Goal: Task Accomplishment & Management: Manage account settings

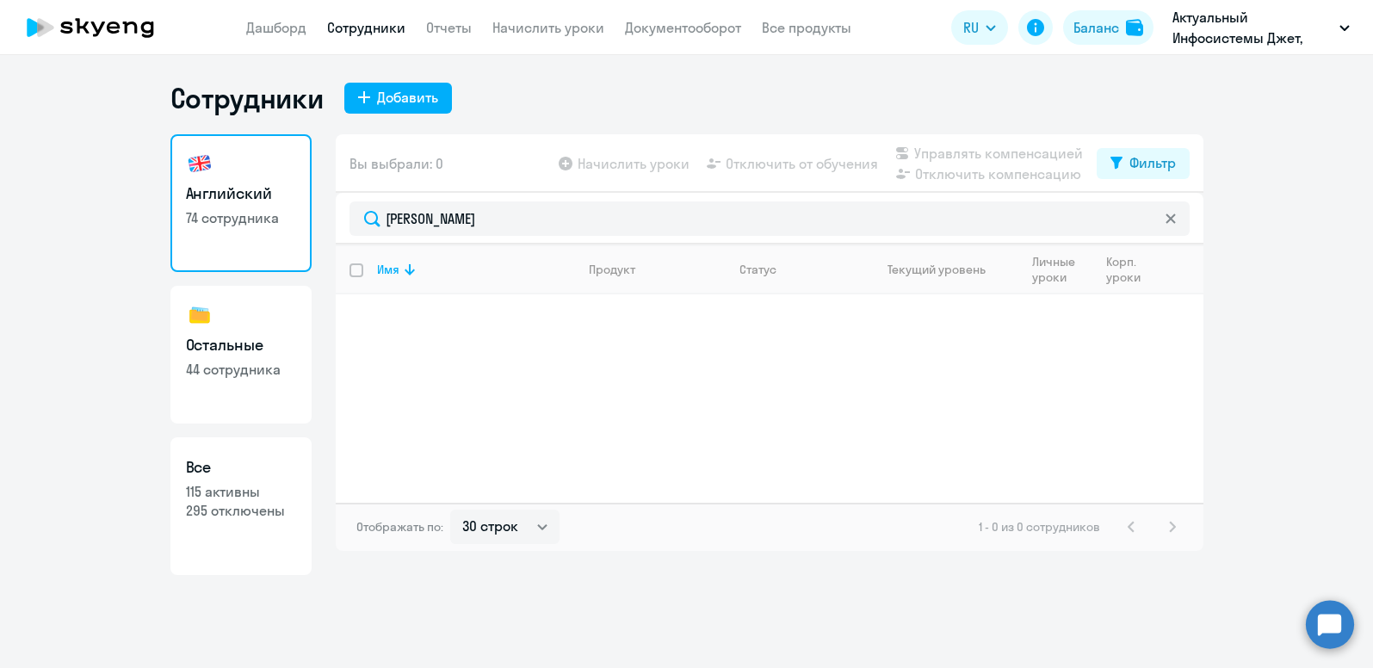
select select "30"
click at [357, 28] on link "Сотрудники" at bounding box center [366, 27] width 78 height 17
click at [275, 30] on link "Дашборд" at bounding box center [276, 27] width 60 height 17
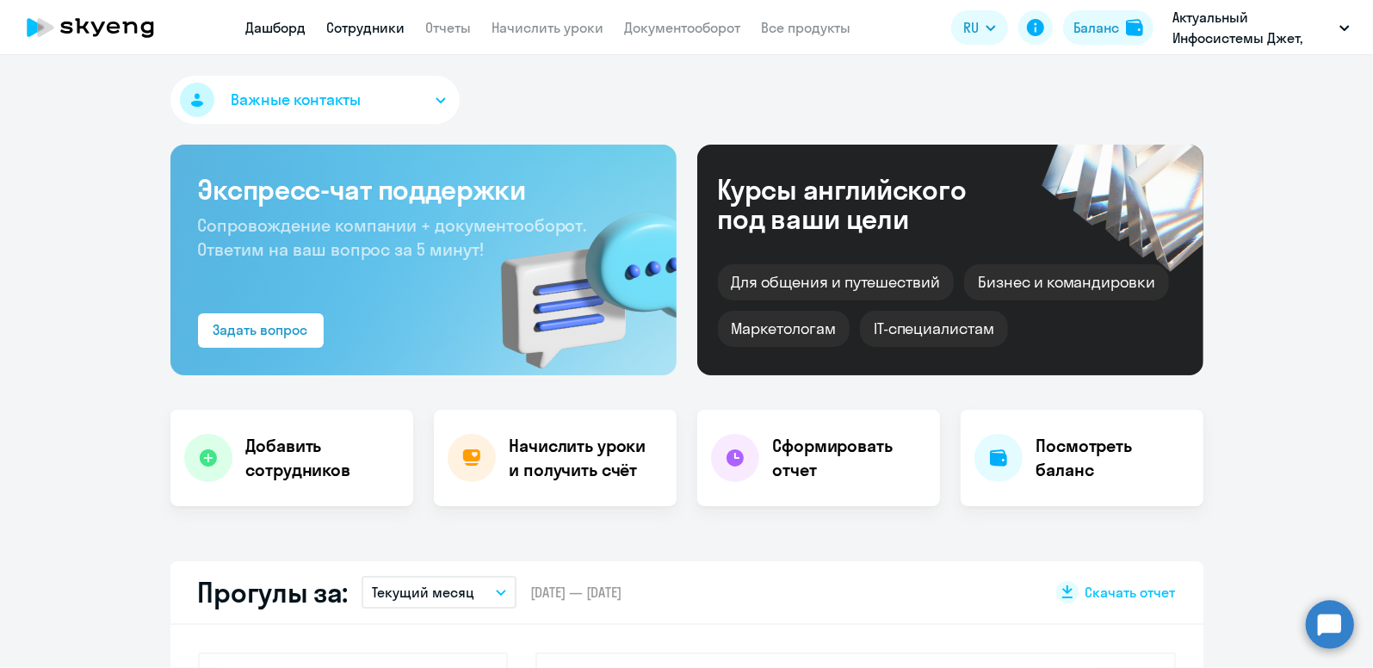
click at [367, 27] on link "Сотрудники" at bounding box center [366, 27] width 78 height 17
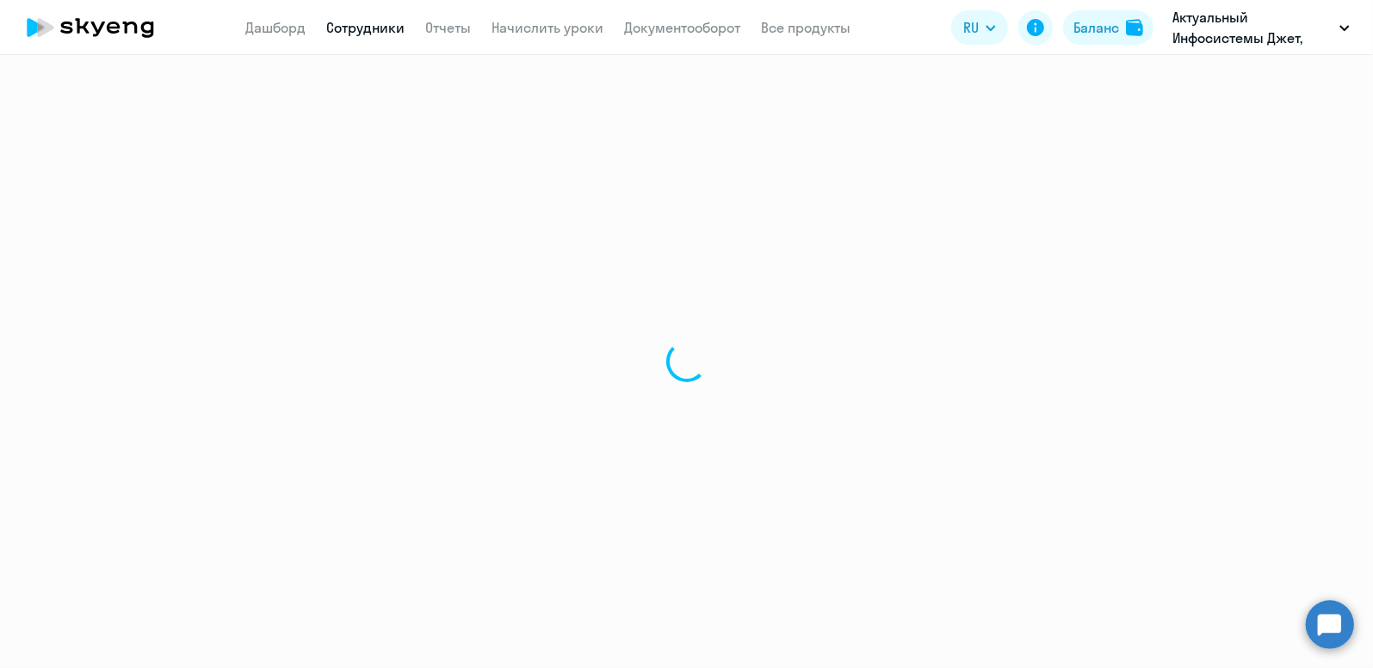
select select "30"
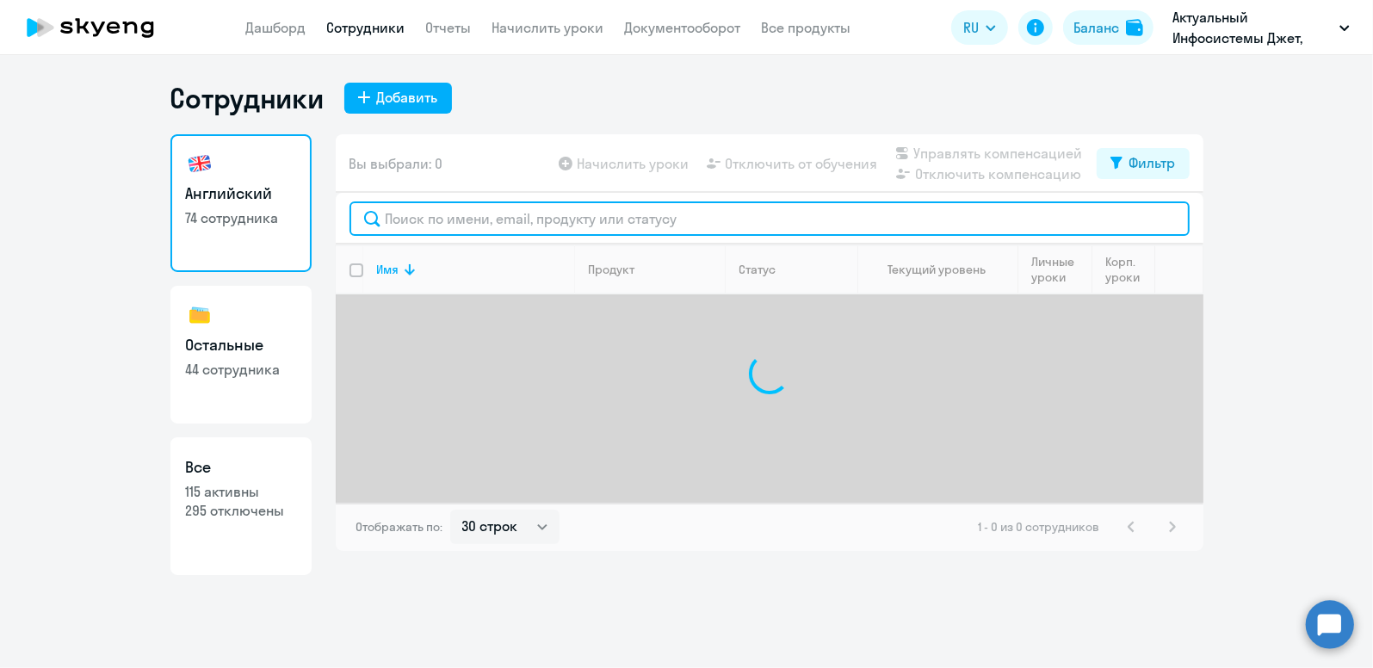
click at [510, 225] on input "text" at bounding box center [769, 218] width 840 height 34
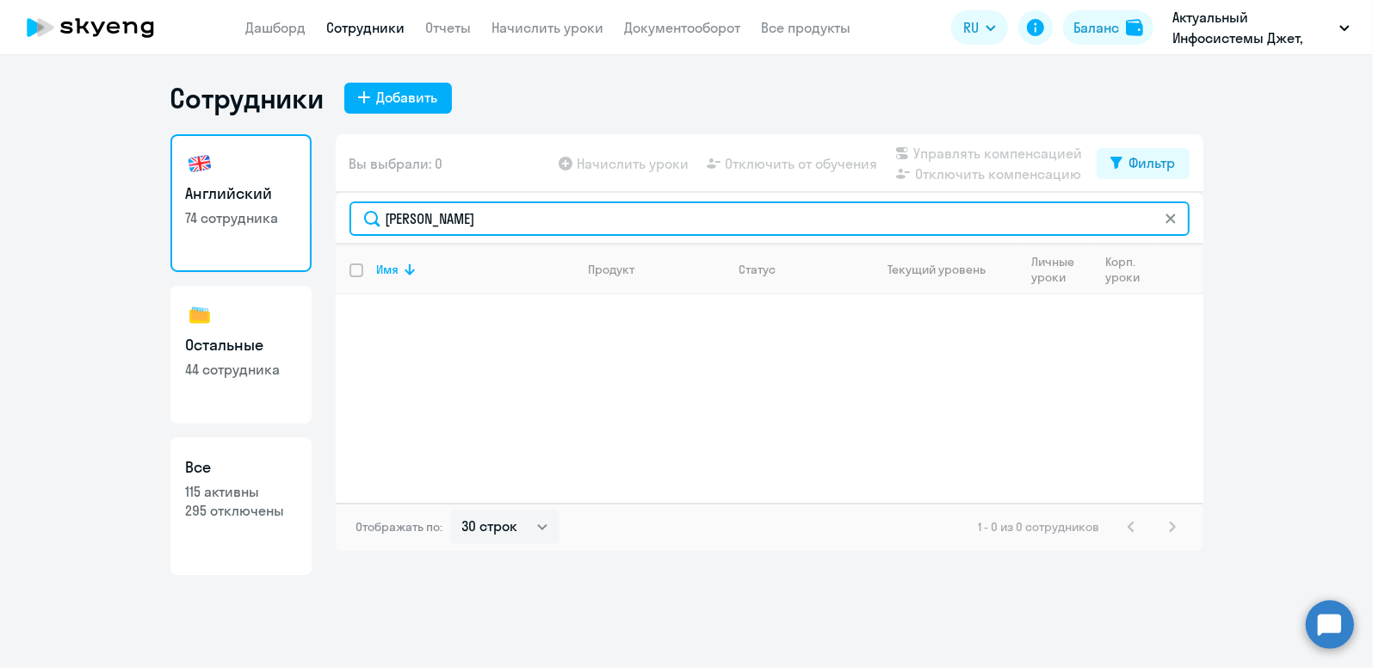
drag, startPoint x: 474, startPoint y: 219, endPoint x: 213, endPoint y: 193, distance: 262.1
click at [216, 213] on div "Английский 74 сотрудника Остальные 44 сотрудника Все 115 активны 295 отключены …" at bounding box center [686, 354] width 1033 height 441
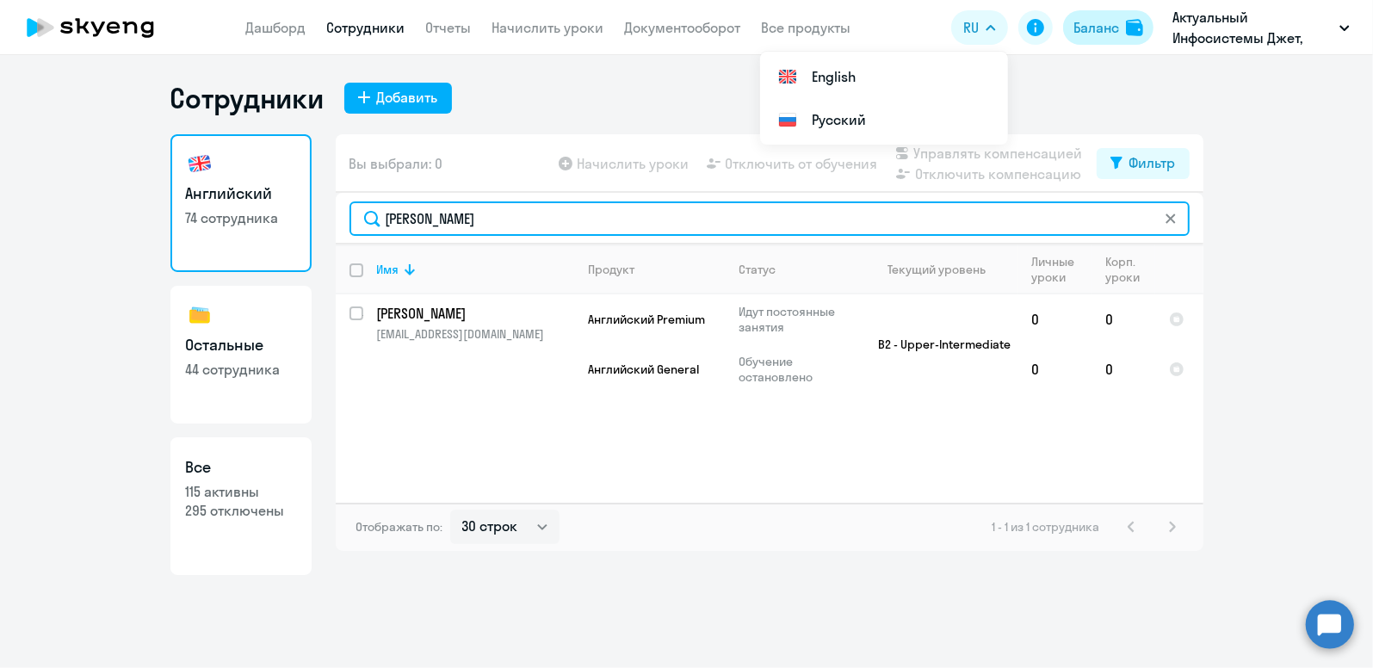
type input "[PERSON_NAME]"
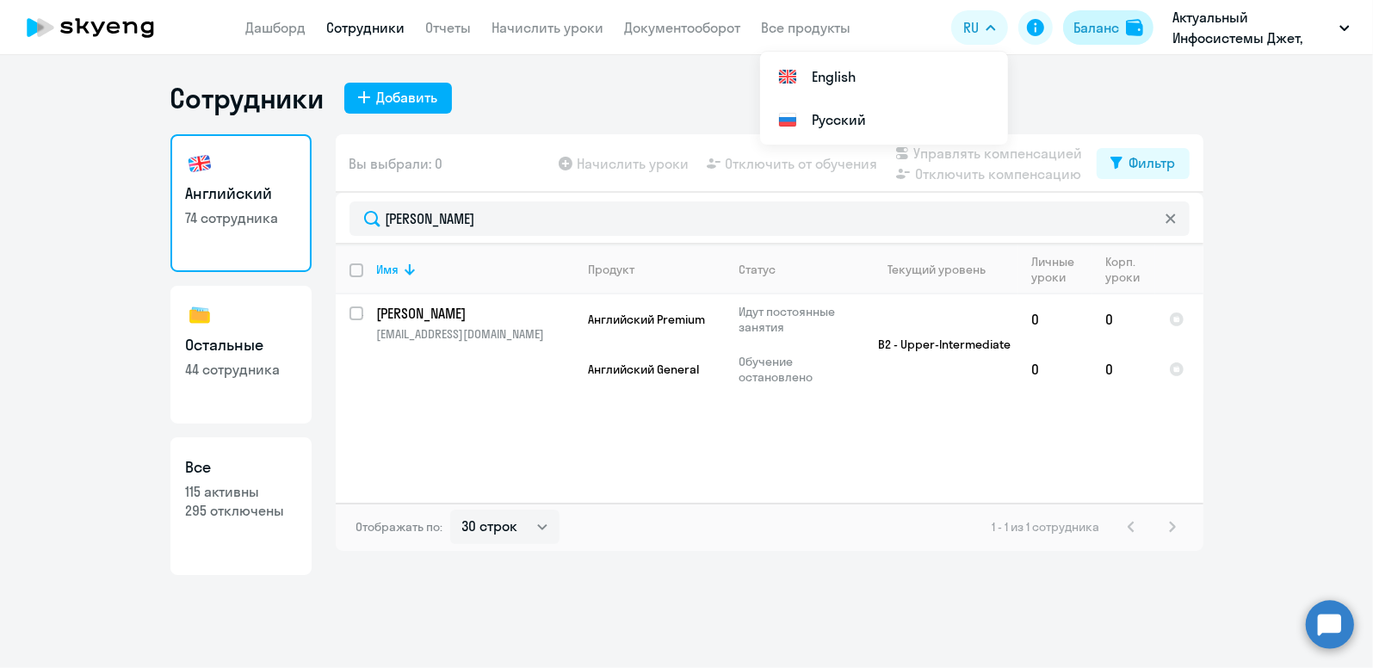
click at [1094, 22] on div "Баланс" at bounding box center [1096, 27] width 46 height 21
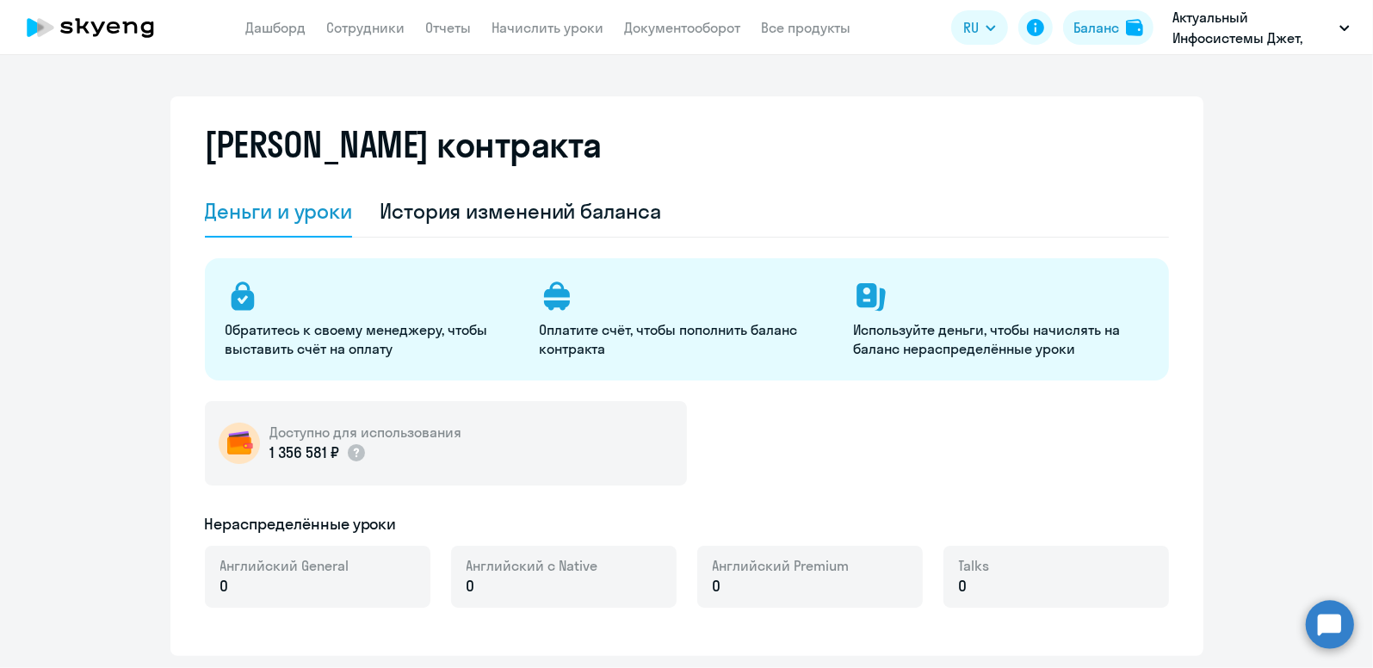
select select "english_adult_not_native_speaker"
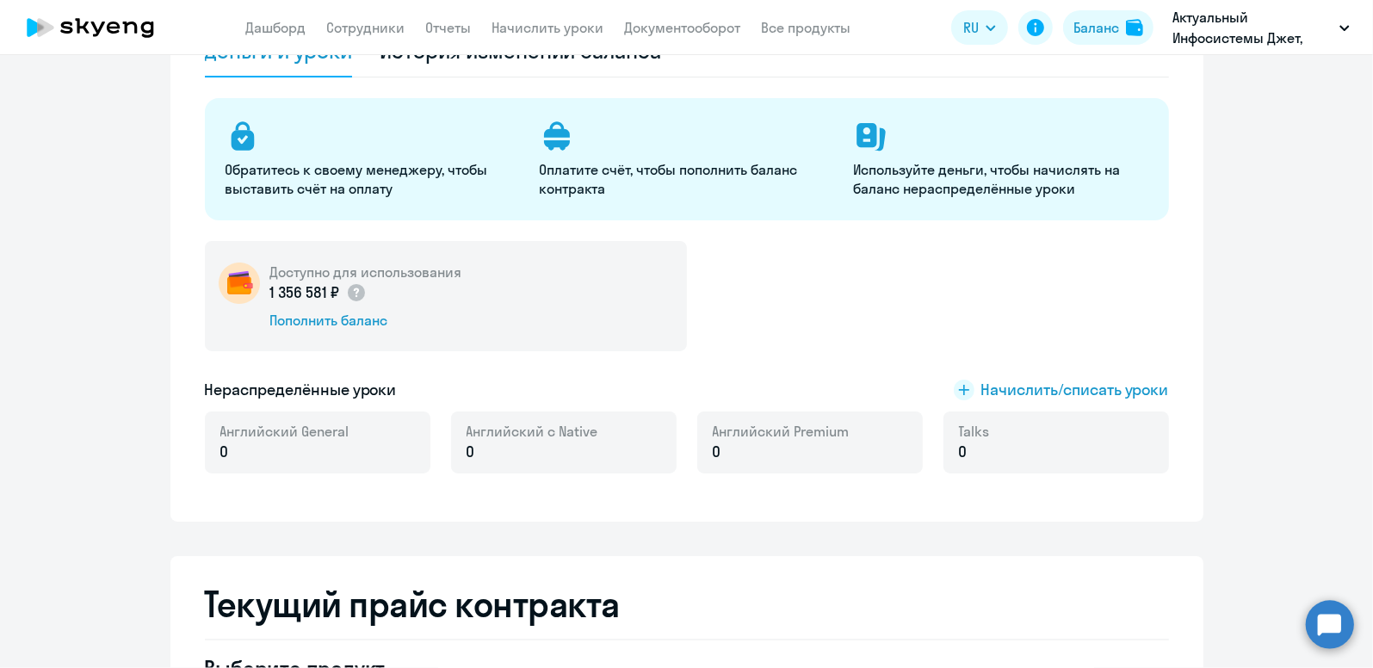
scroll to position [172, 0]
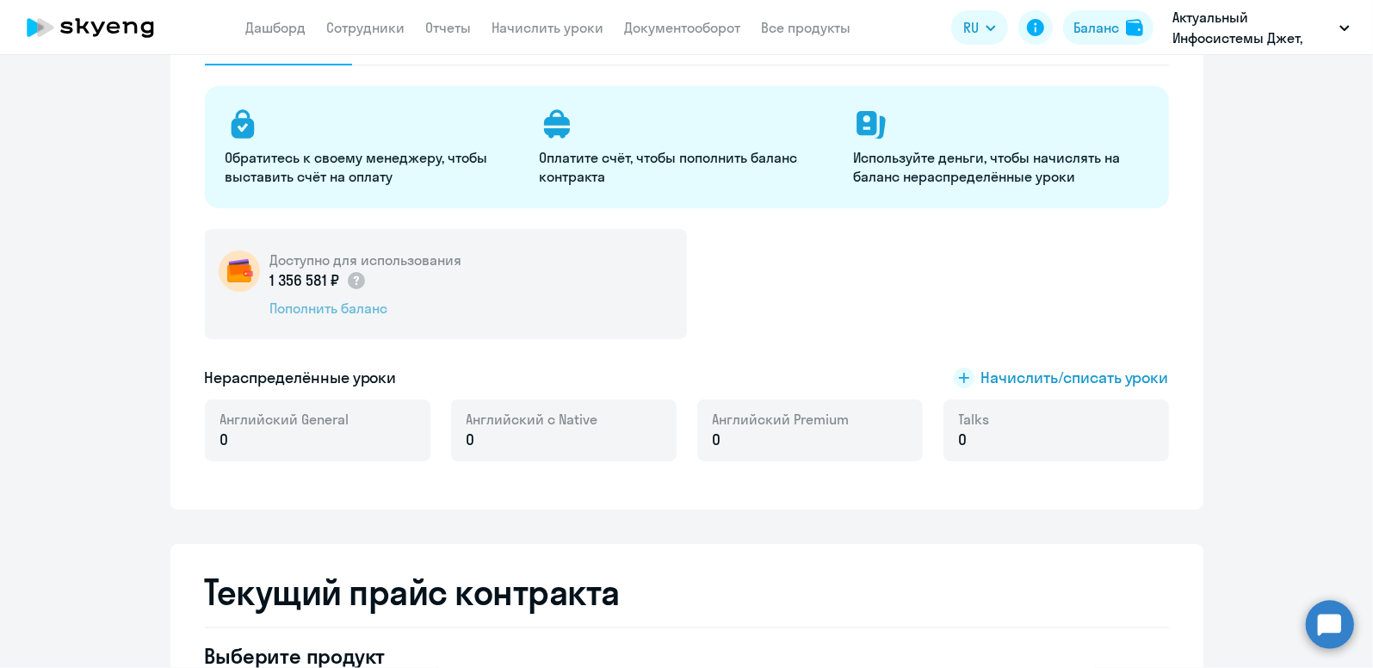
click at [331, 310] on div "Пополнить баланс" at bounding box center [366, 308] width 192 height 19
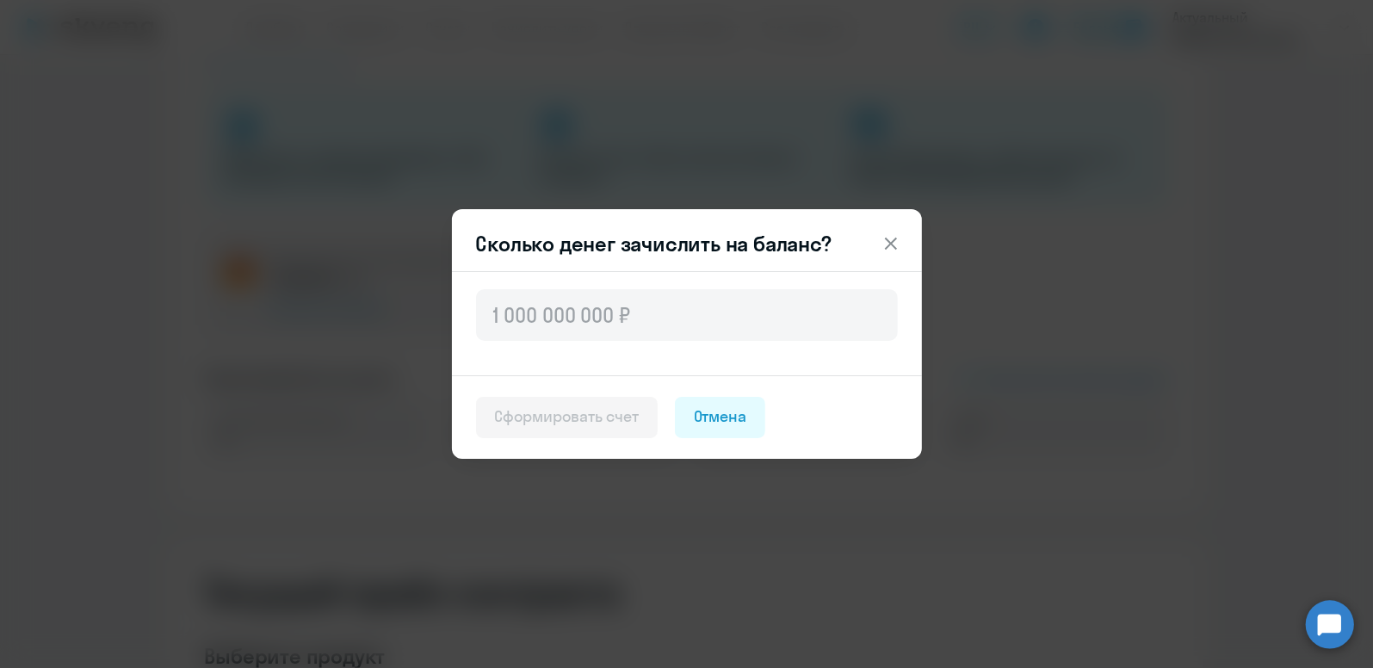
click at [890, 245] on icon at bounding box center [890, 243] width 21 height 21
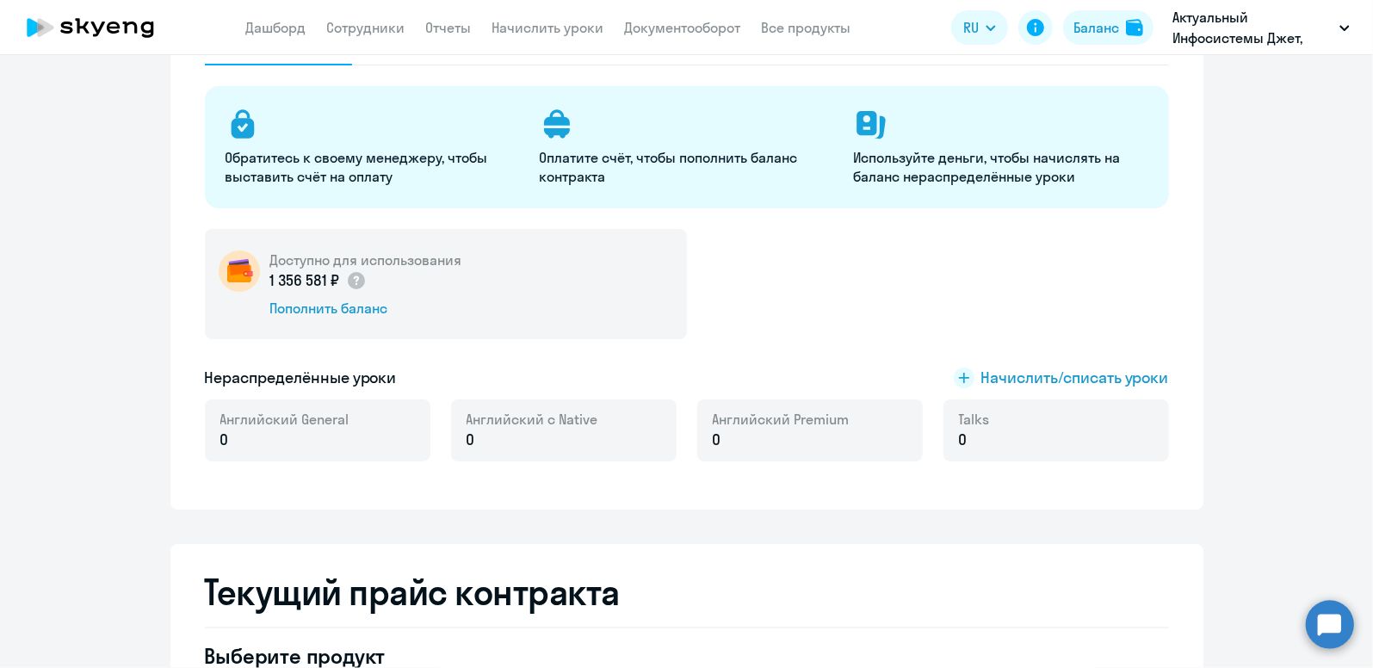
click at [1035, 433] on div "Talks 0" at bounding box center [1055, 430] width 225 height 62
click at [1018, 376] on span "Начислить/списать уроки" at bounding box center [1075, 378] width 188 height 22
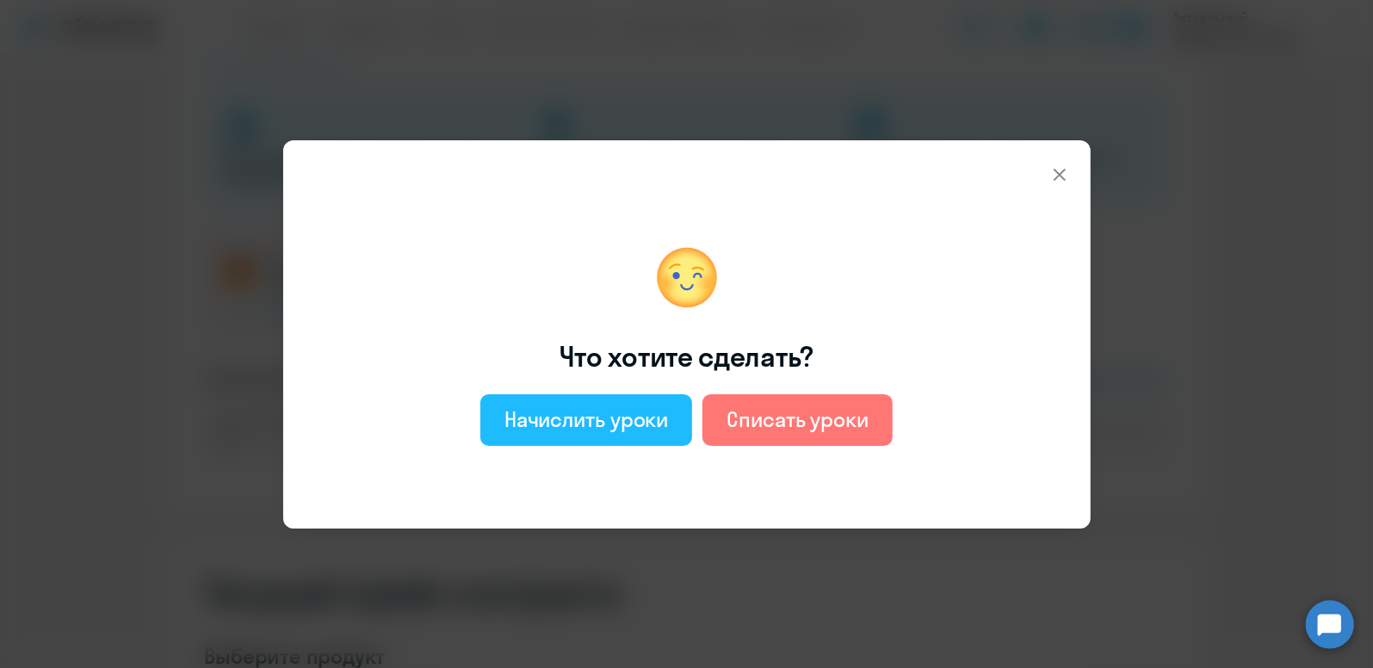
click at [651, 421] on div "Начислить уроки" at bounding box center [586, 419] width 164 height 28
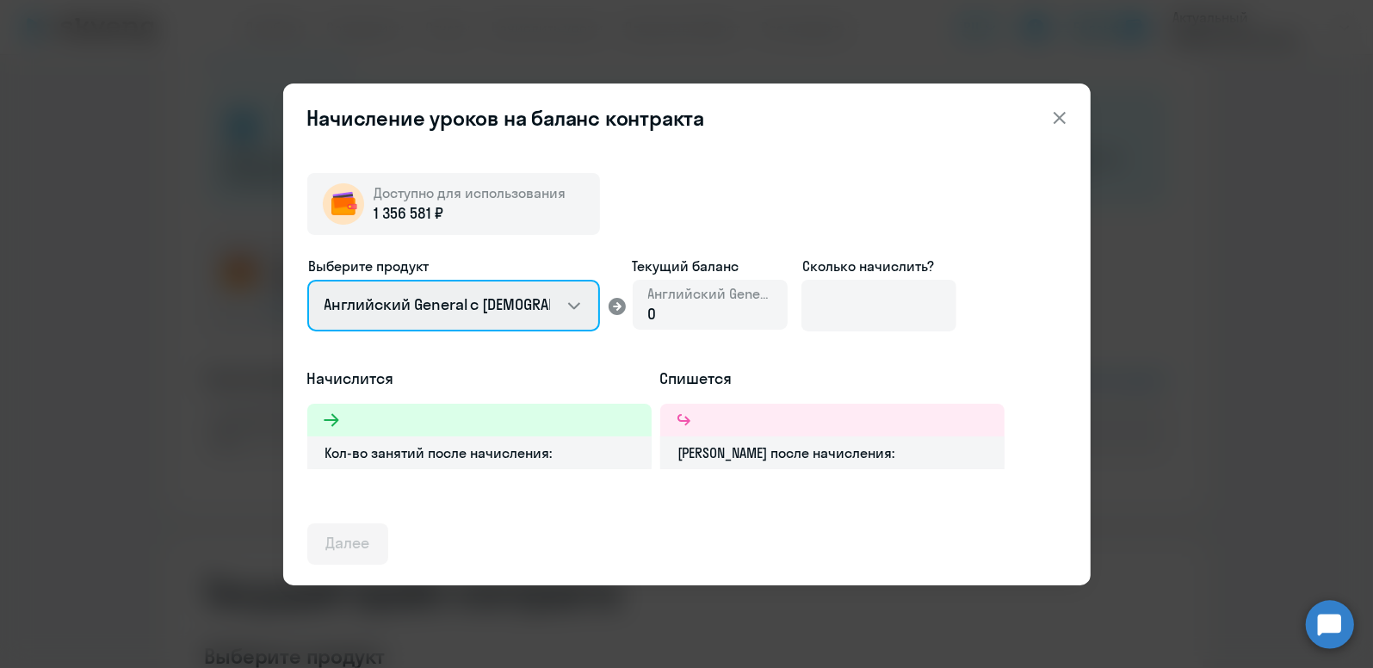
click at [574, 306] on select "Английский General с [DEMOGRAPHIC_DATA] преподавателем Английский General с [DE…" at bounding box center [453, 306] width 293 height 52
select select "english_adult_not_native_speaker_premium"
click at [307, 280] on select "Английский General с [DEMOGRAPHIC_DATA] преподавателем Английский General с [DE…" at bounding box center [453, 306] width 293 height 52
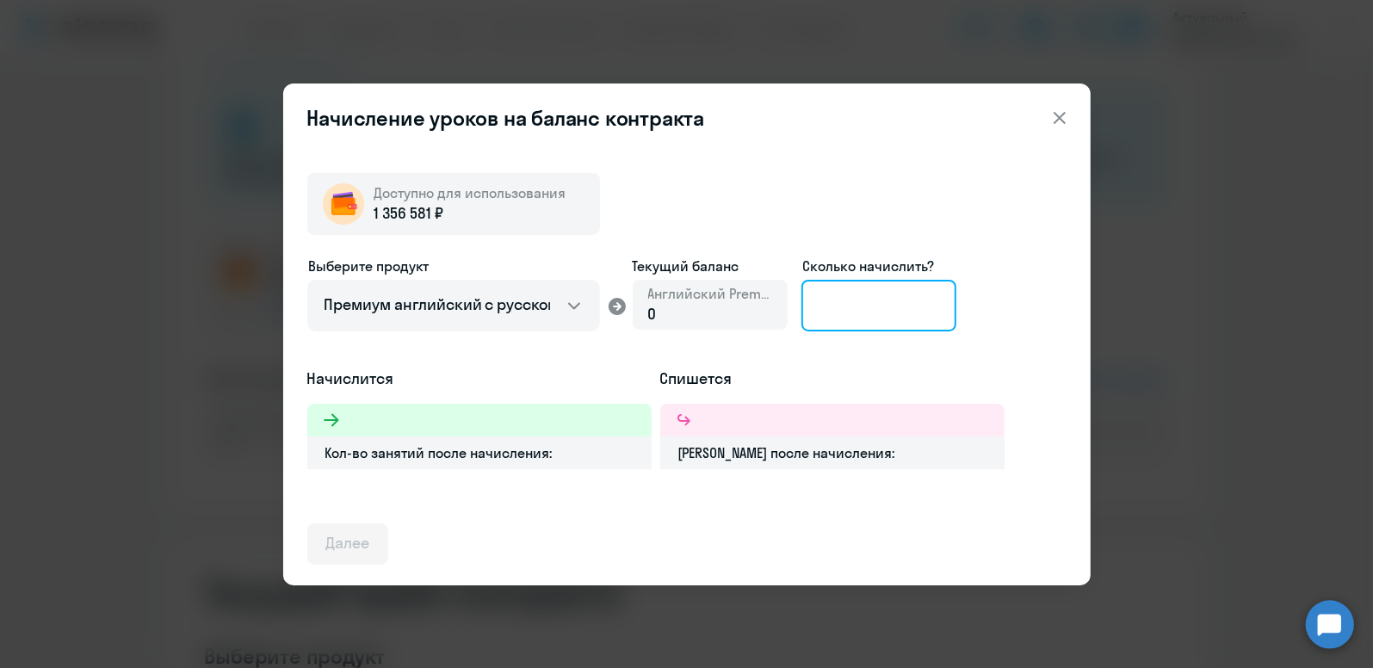
click at [830, 301] on input at bounding box center [878, 306] width 155 height 52
type input "8"
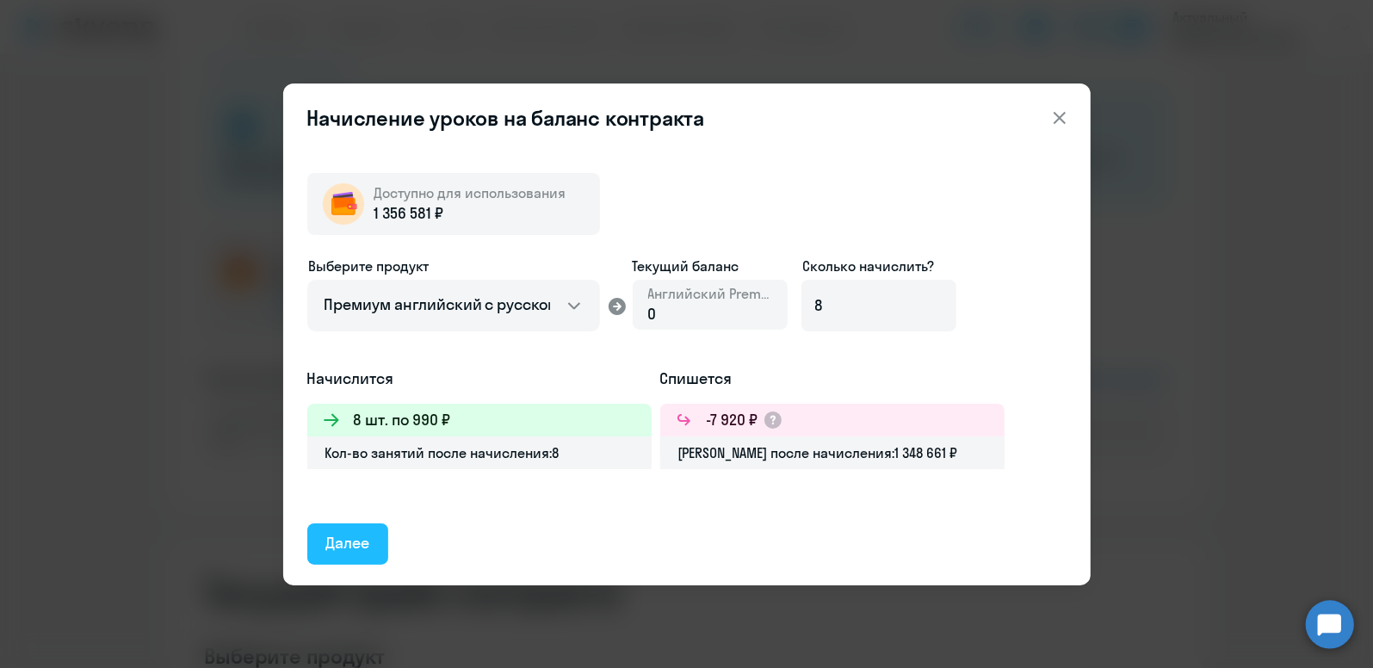
click at [344, 532] on div "Далее" at bounding box center [348, 543] width 44 height 22
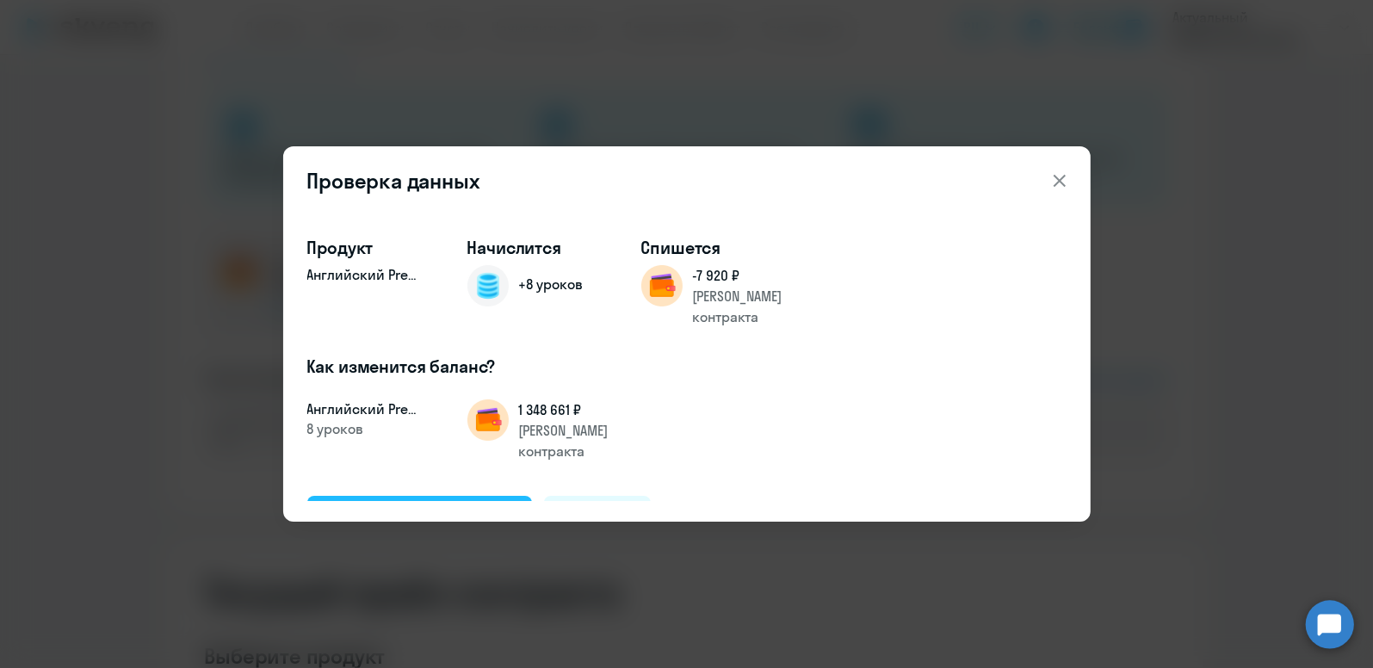
click at [507, 504] on div "Подтвердить и начислить" at bounding box center [420, 515] width 188 height 22
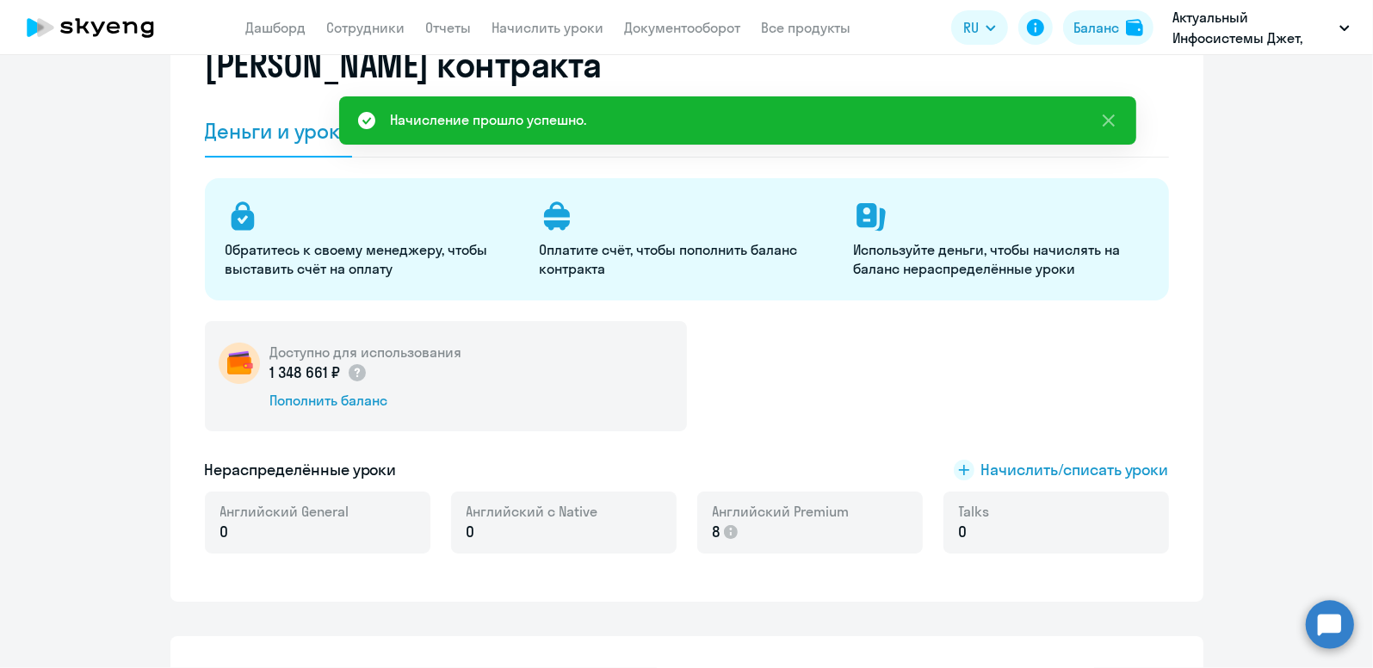
scroll to position [0, 0]
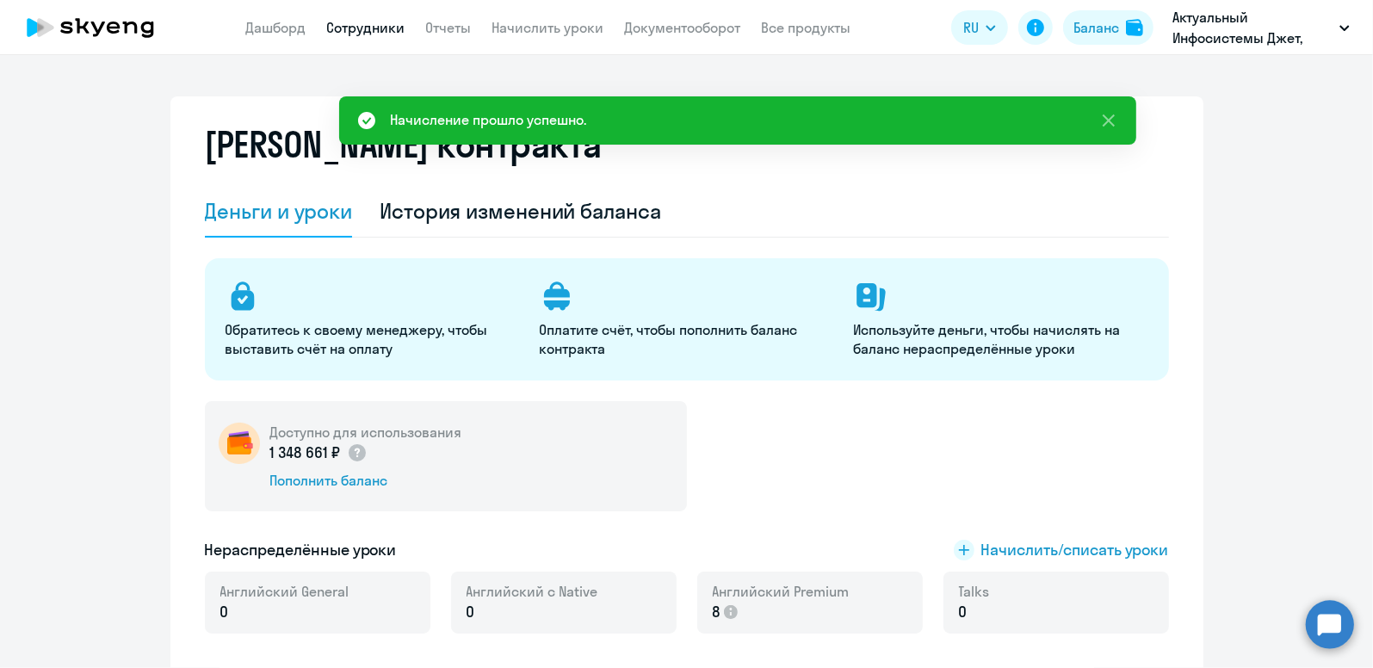
click at [380, 31] on link "Сотрудники" at bounding box center [366, 27] width 78 height 17
select select "30"
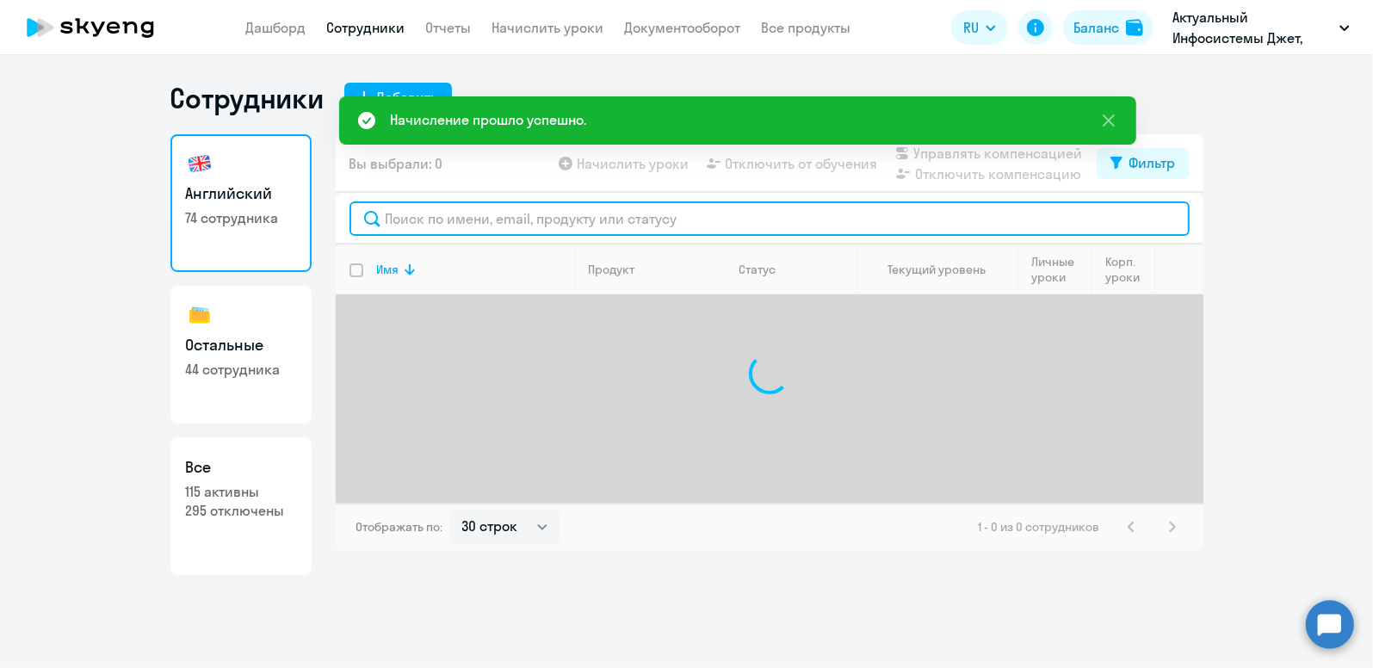
click at [419, 219] on input "text" at bounding box center [769, 218] width 840 height 34
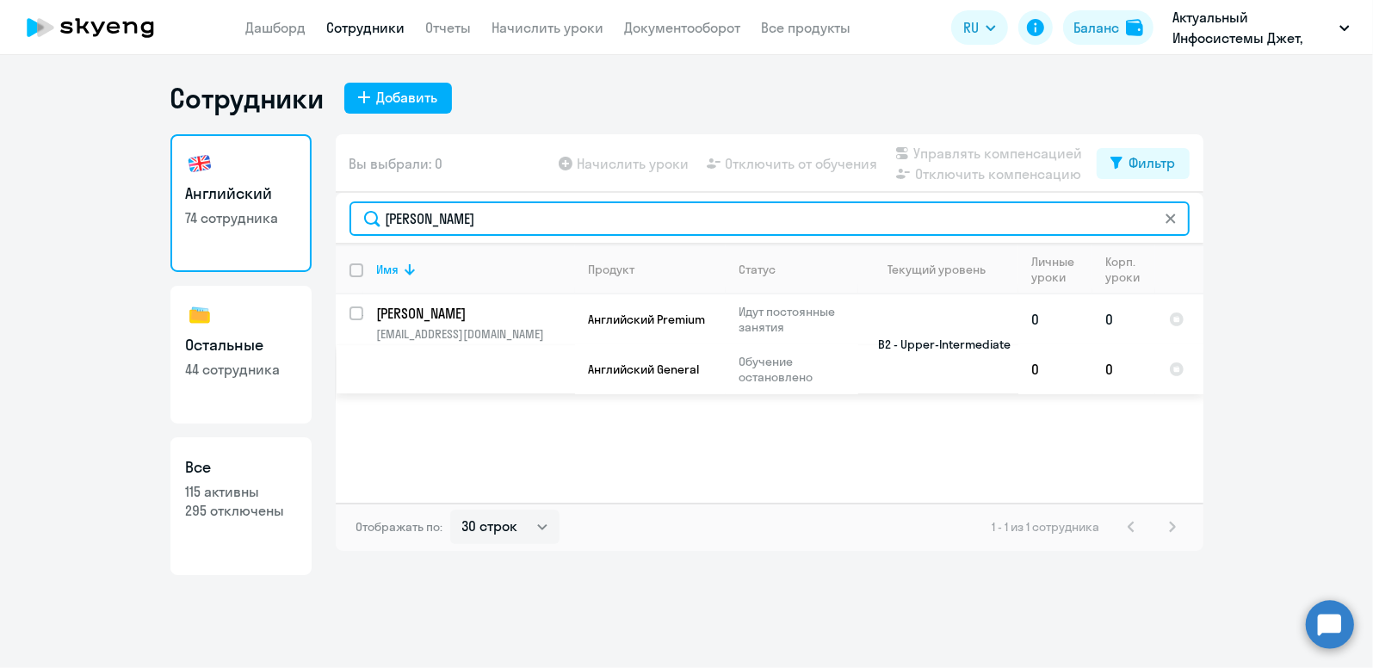
type input "[PERSON_NAME]"
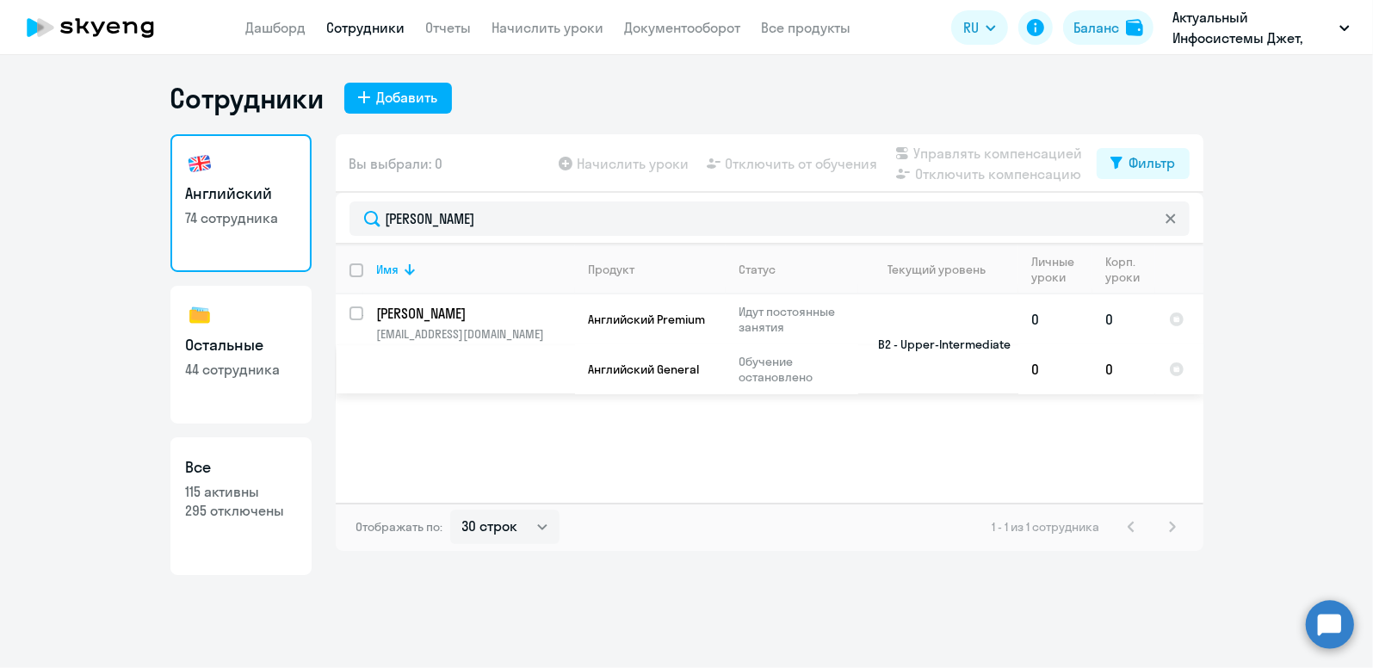
click at [437, 321] on p "[PERSON_NAME]" at bounding box center [474, 313] width 195 height 19
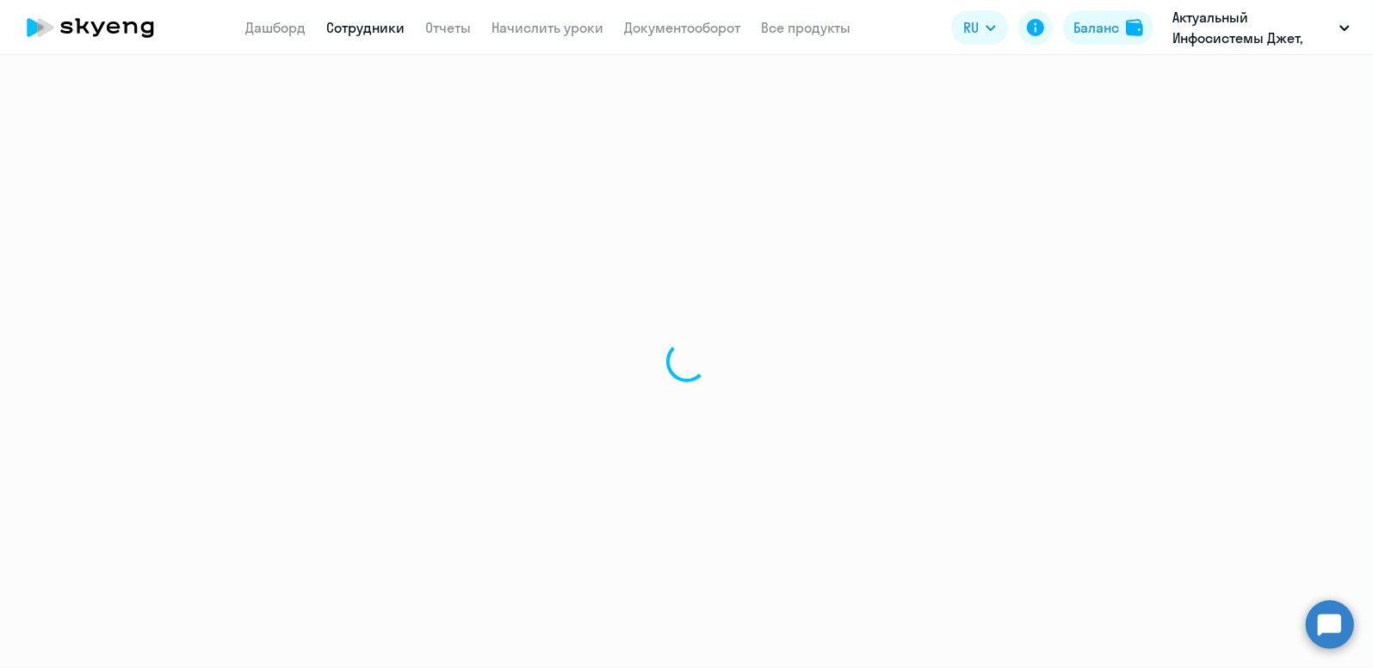
select select "english"
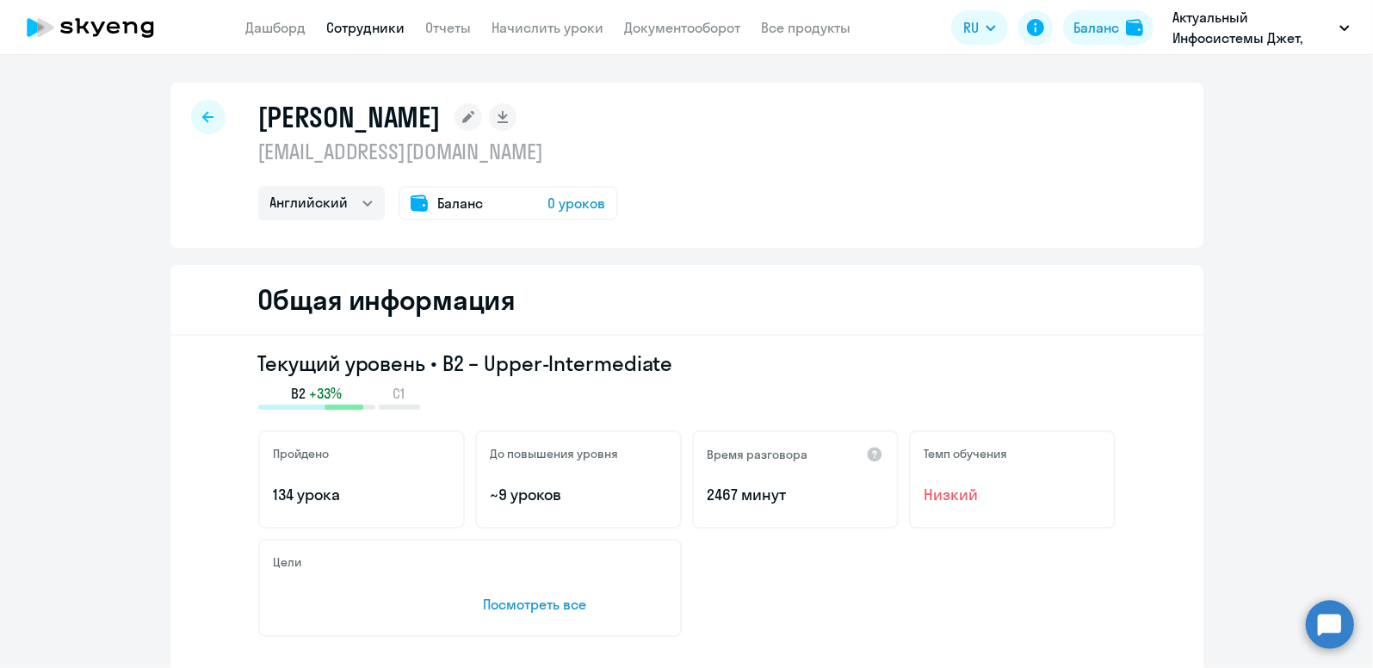
click at [438, 203] on span "Баланс" at bounding box center [461, 203] width 46 height 21
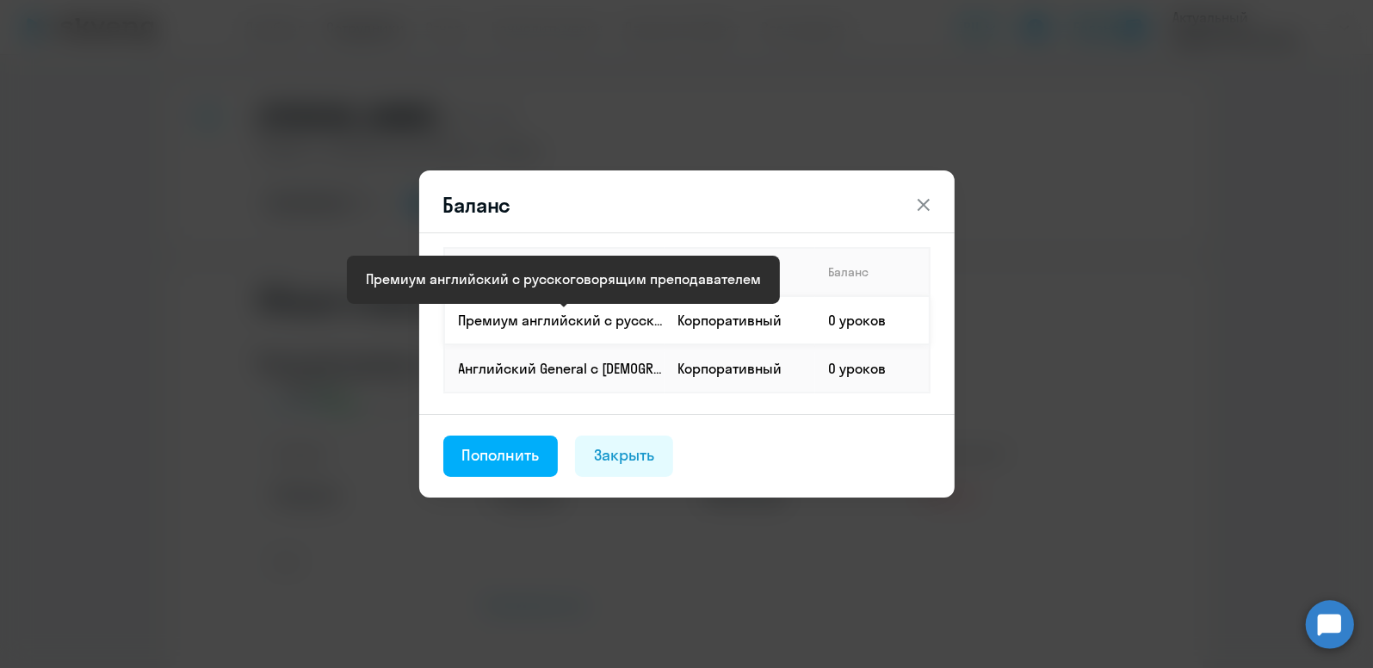
click at [546, 322] on p "Премиум английский с русскоговорящим преподавателем" at bounding box center [561, 320] width 205 height 19
click at [516, 456] on div "Пополнить" at bounding box center [500, 455] width 77 height 22
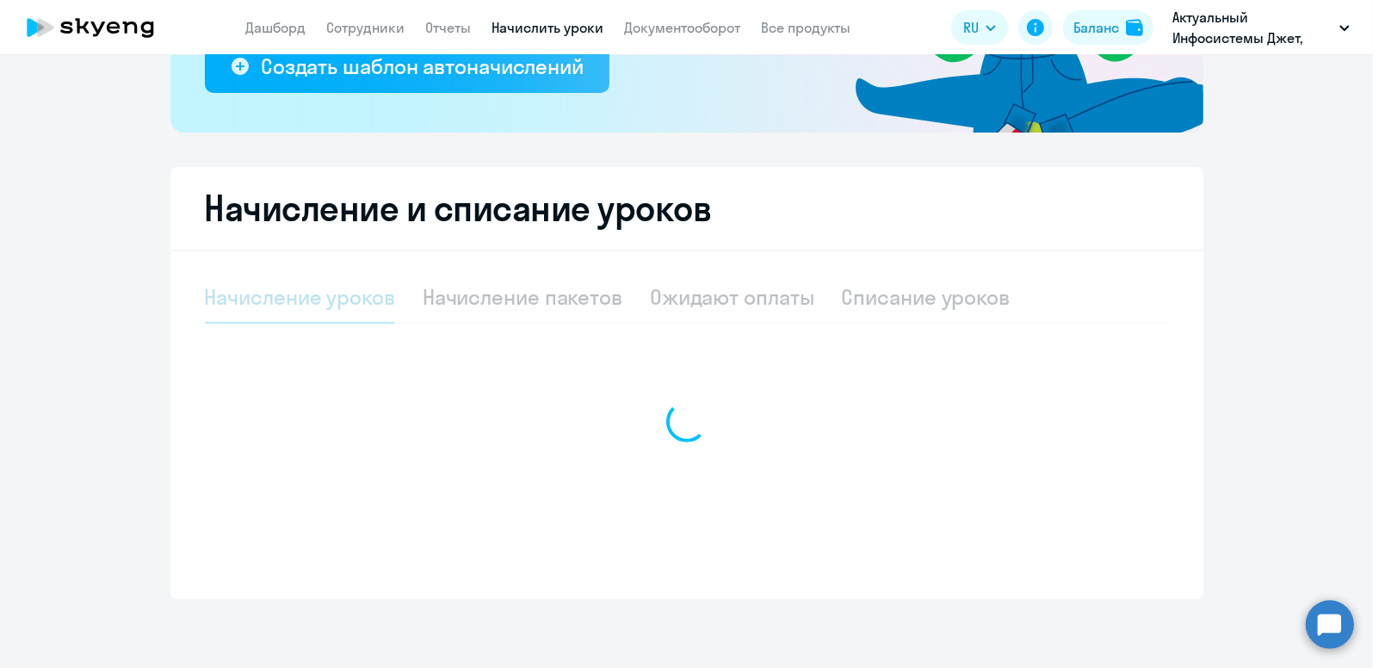
select select "10"
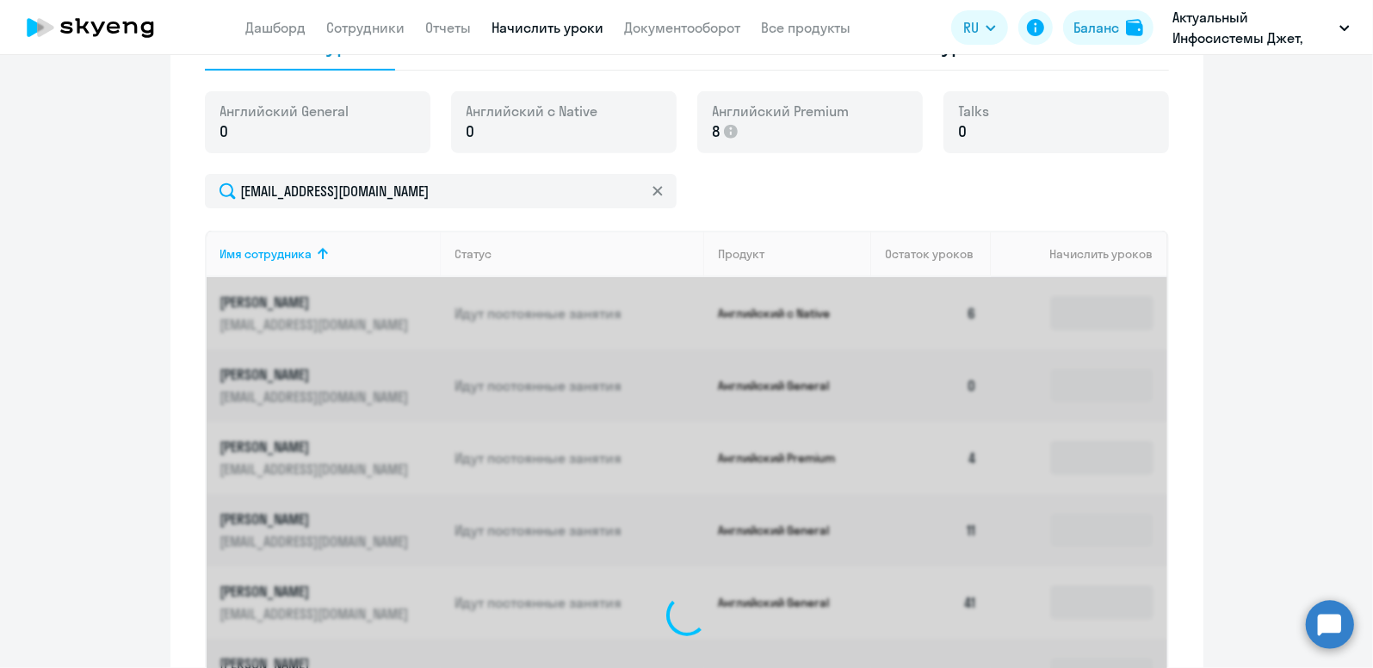
scroll to position [567, 0]
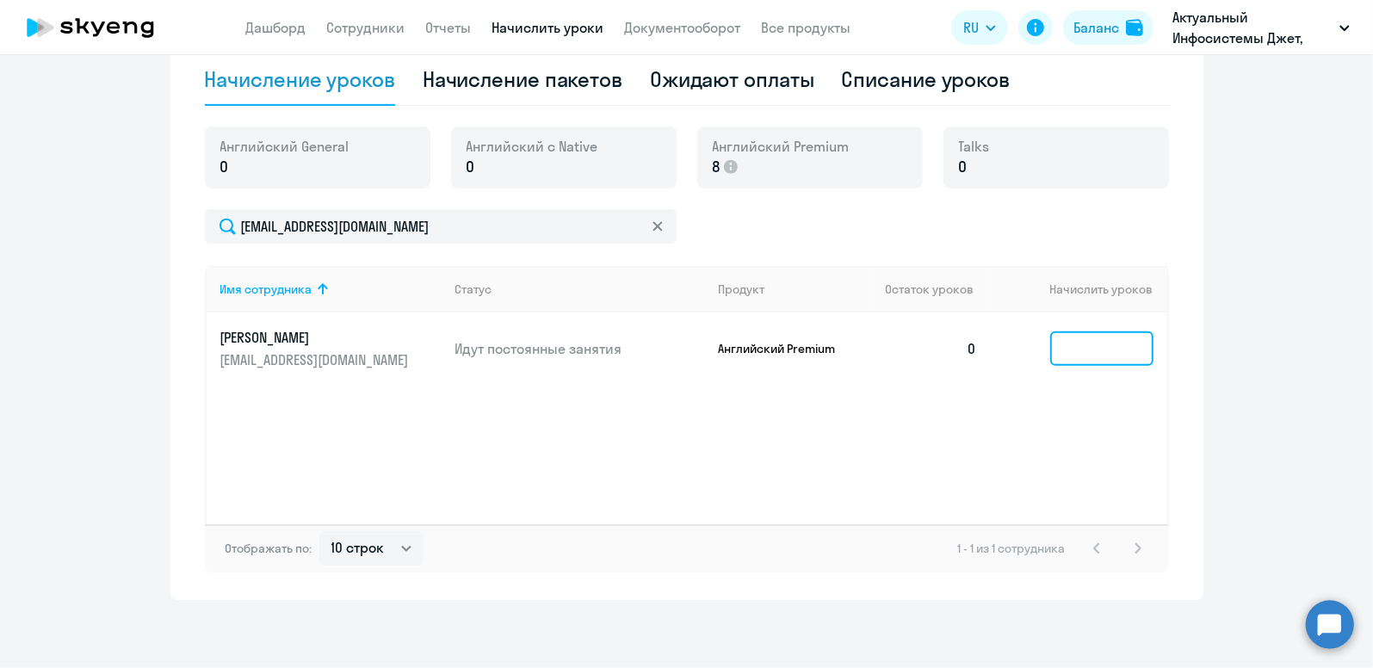
click at [1090, 343] on input at bounding box center [1101, 348] width 103 height 34
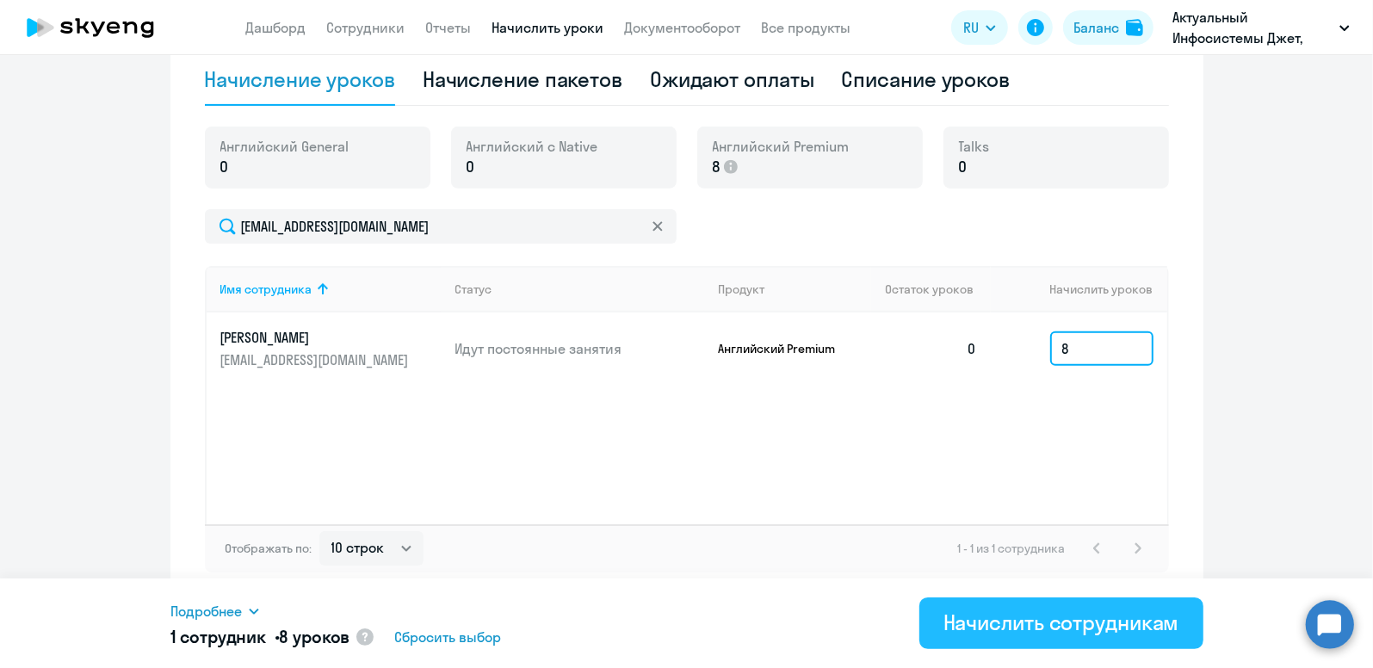
type input "8"
click at [986, 628] on div "Начислить сотрудникам" at bounding box center [1061, 622] width 236 height 28
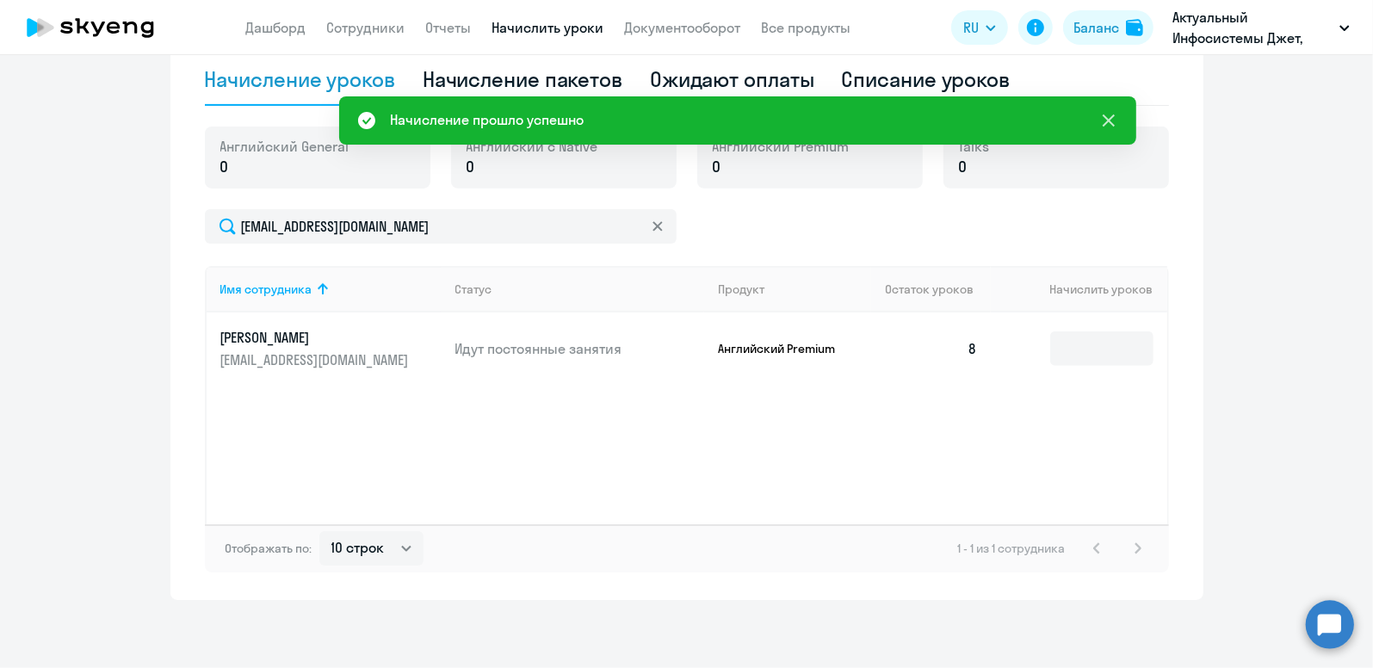
click at [1107, 120] on icon at bounding box center [1108, 120] width 12 height 12
